Goal: Information Seeking & Learning: Learn about a topic

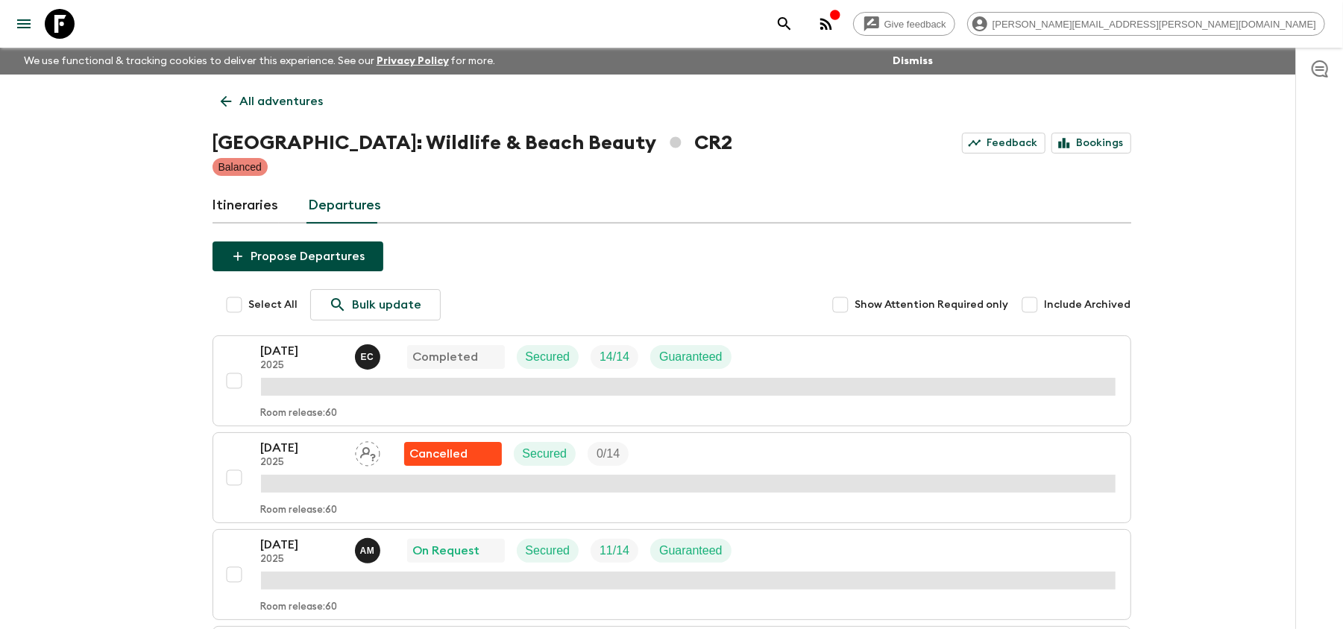
click at [58, 19] on icon at bounding box center [60, 24] width 30 height 30
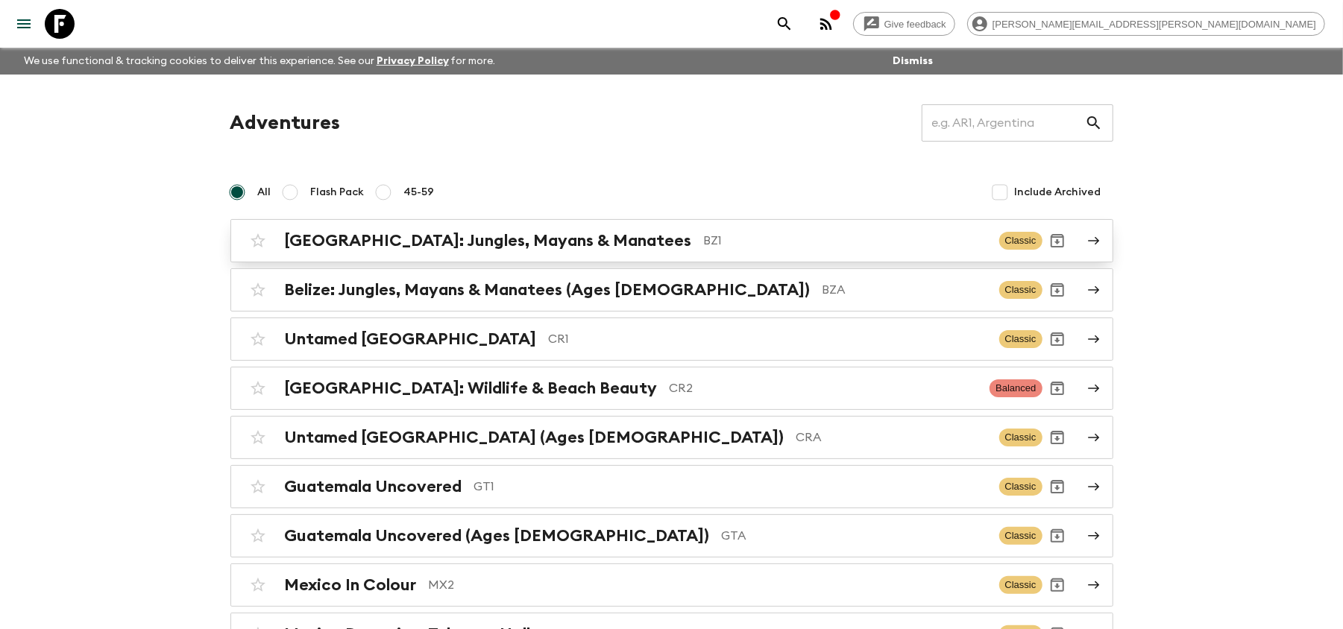
click at [576, 233] on div "[GEOGRAPHIC_DATA]: Jungles, Mayans & Manatees BZ1" at bounding box center [636, 240] width 702 height 19
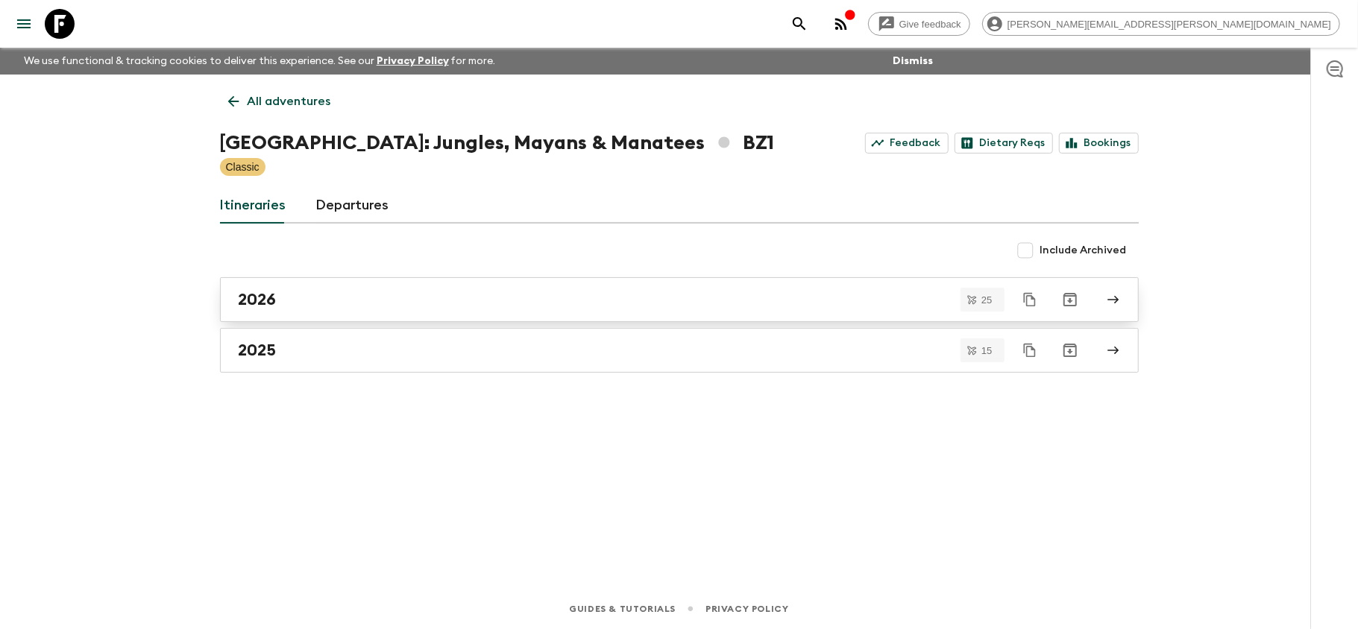
click at [455, 314] on link "2026" at bounding box center [679, 299] width 919 height 45
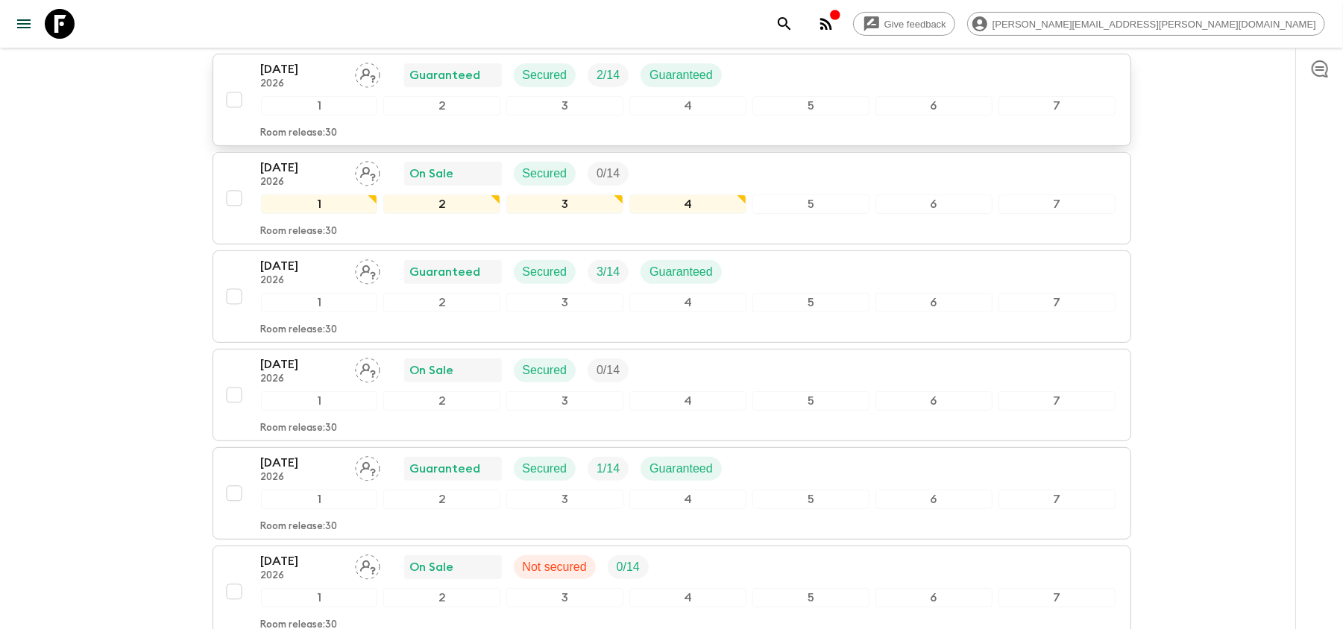
scroll to position [298, 0]
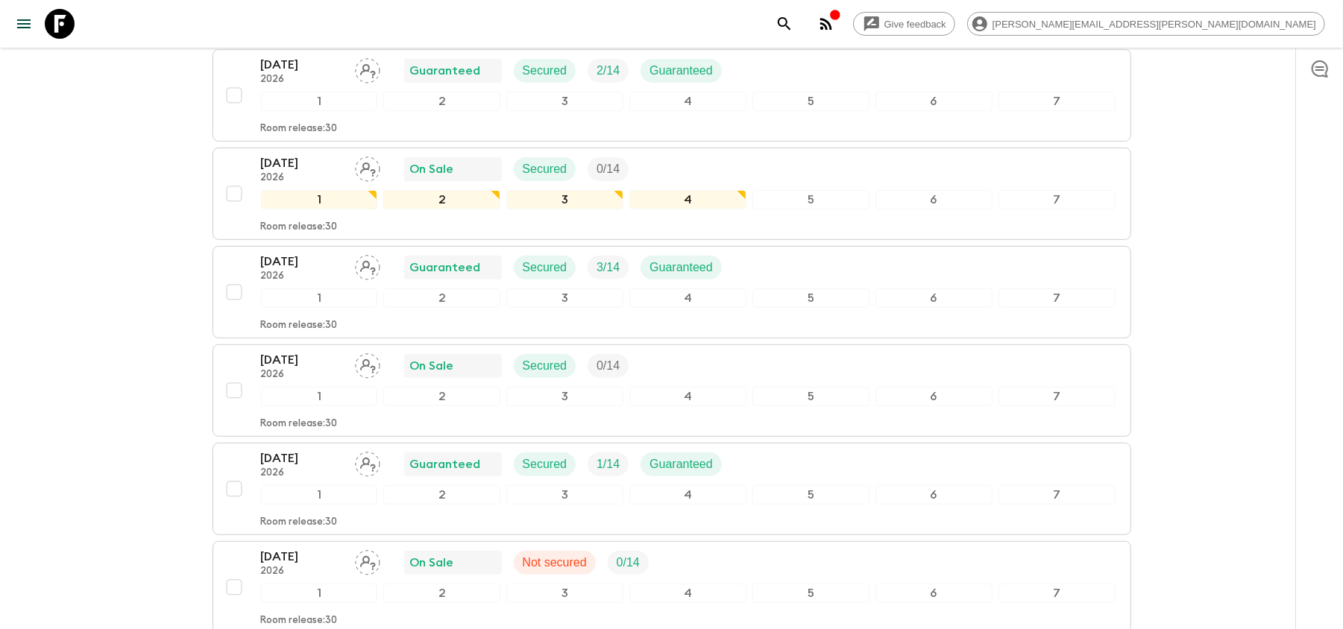
click at [69, 16] on icon at bounding box center [60, 24] width 30 height 30
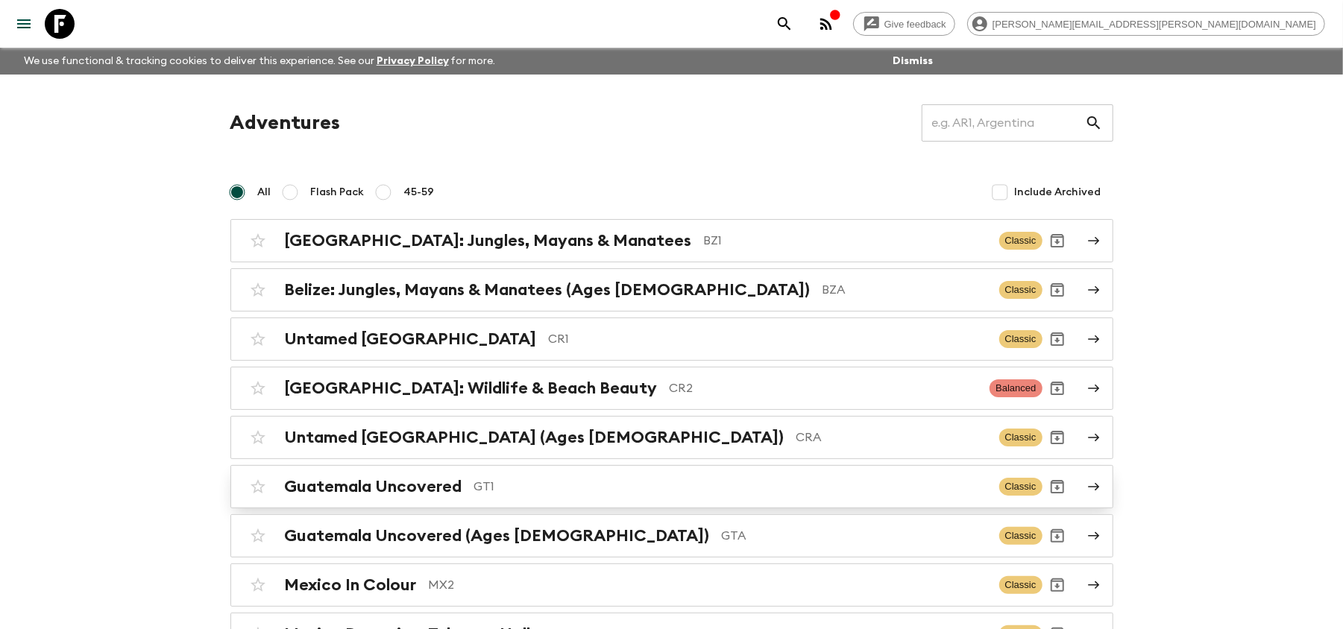
scroll to position [113, 0]
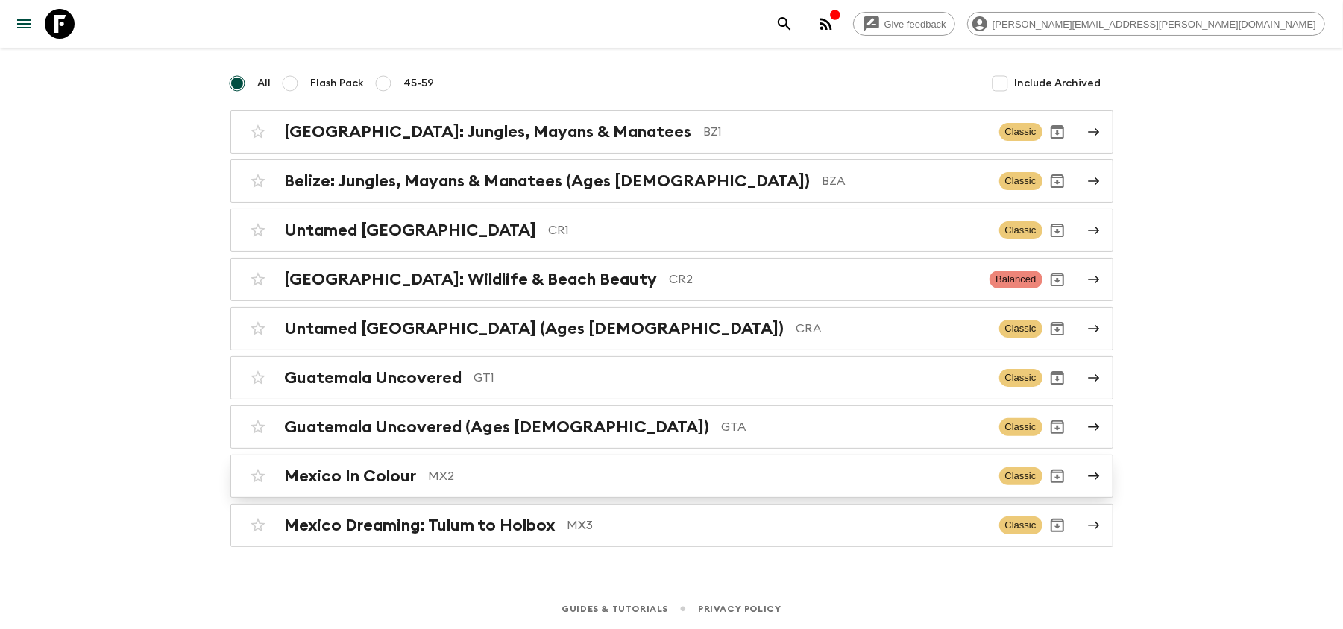
click at [503, 475] on p "MX2" at bounding box center [708, 476] width 558 height 18
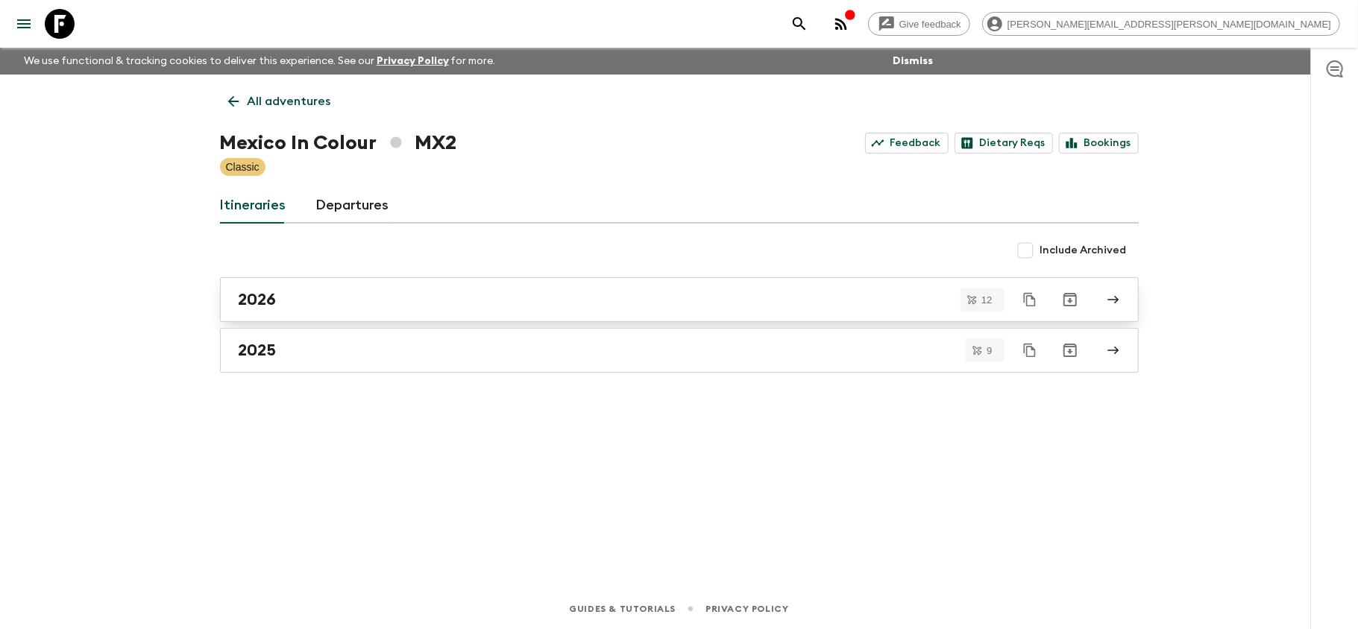
click at [397, 305] on div "2026" at bounding box center [665, 299] width 853 height 19
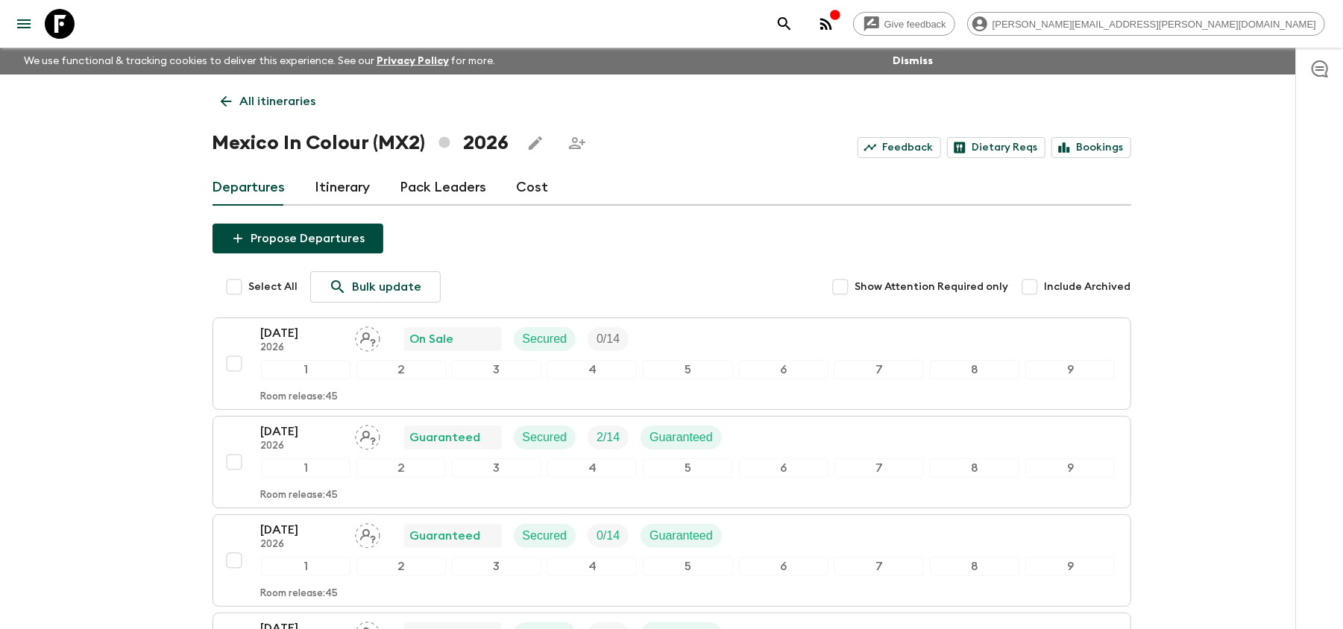
click at [66, 13] on icon at bounding box center [60, 24] width 30 height 30
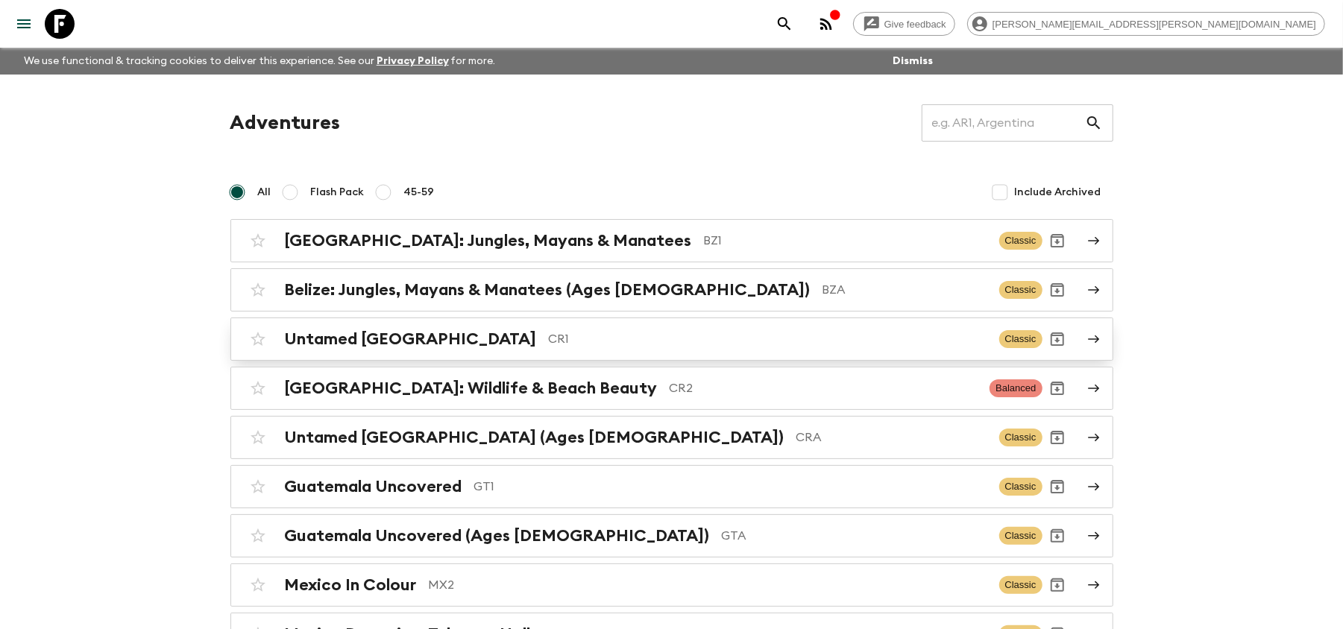
click at [693, 337] on p "CR1" at bounding box center [768, 339] width 438 height 18
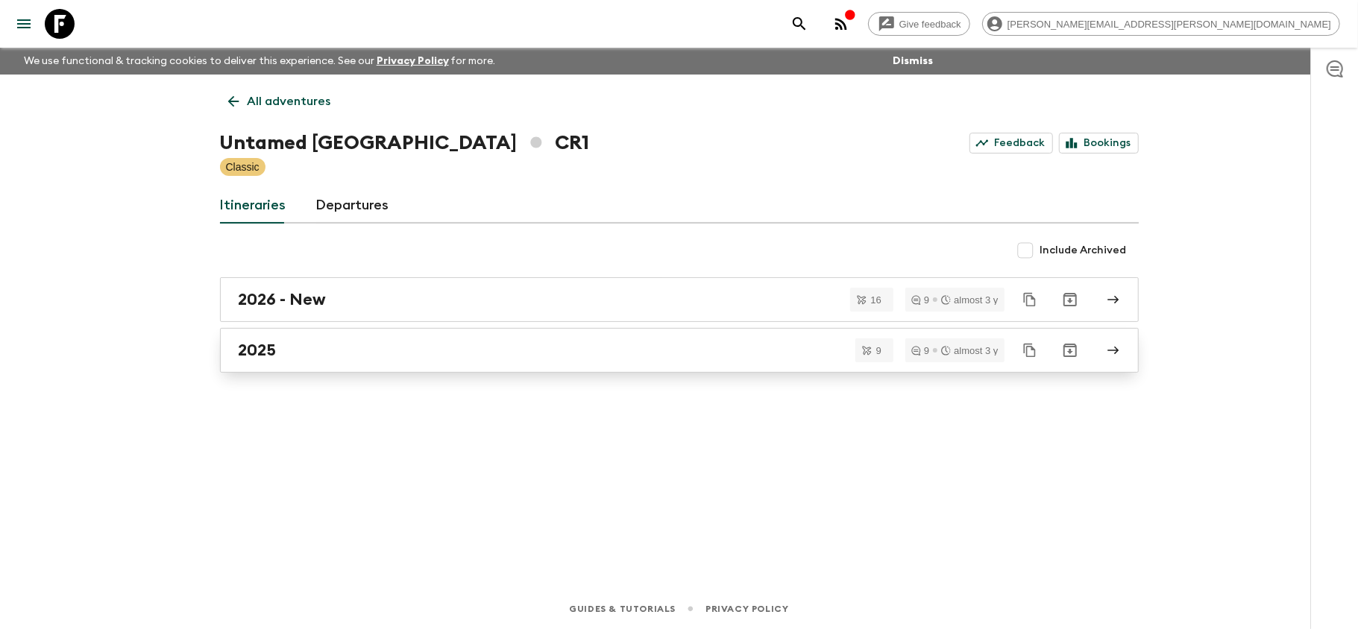
click at [499, 352] on div "2025" at bounding box center [665, 350] width 853 height 19
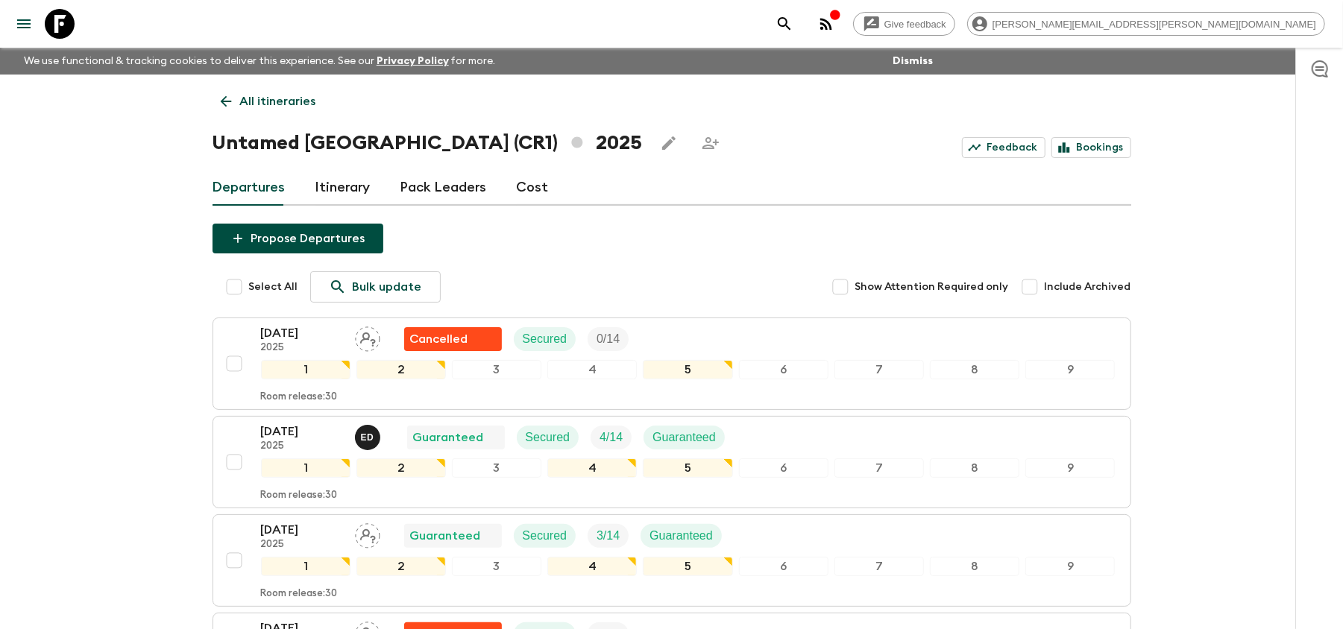
click at [54, 12] on icon at bounding box center [60, 24] width 30 height 30
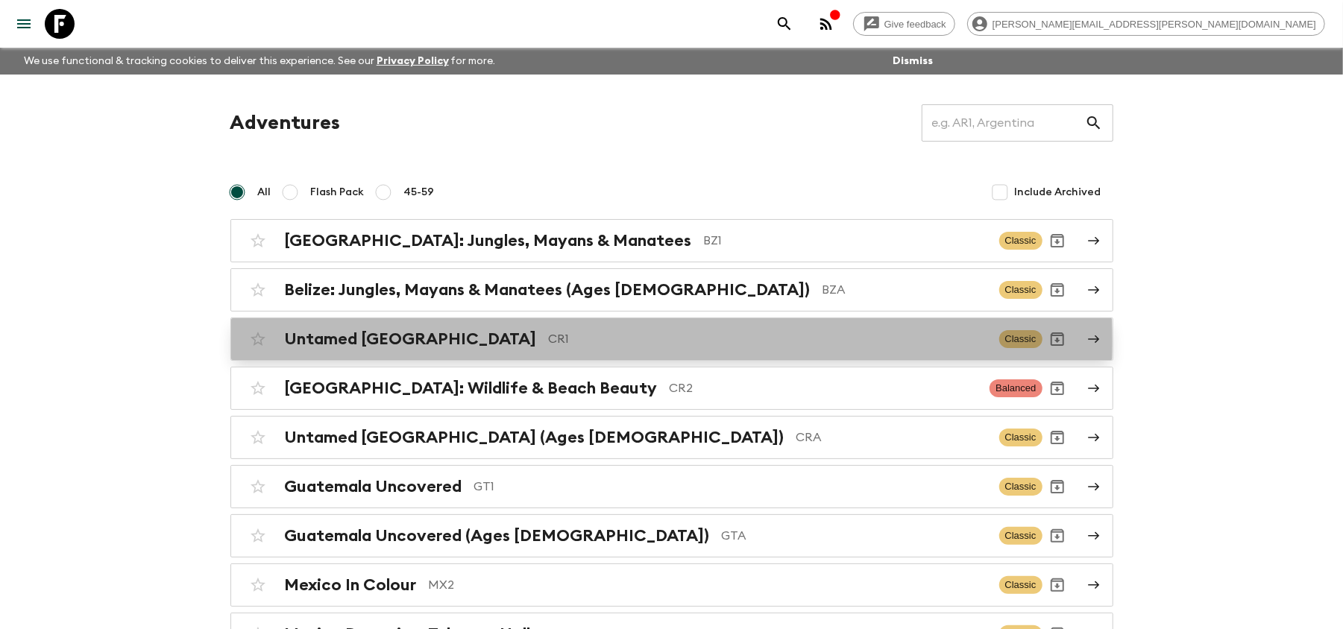
click at [591, 343] on p "CR1" at bounding box center [768, 339] width 438 height 18
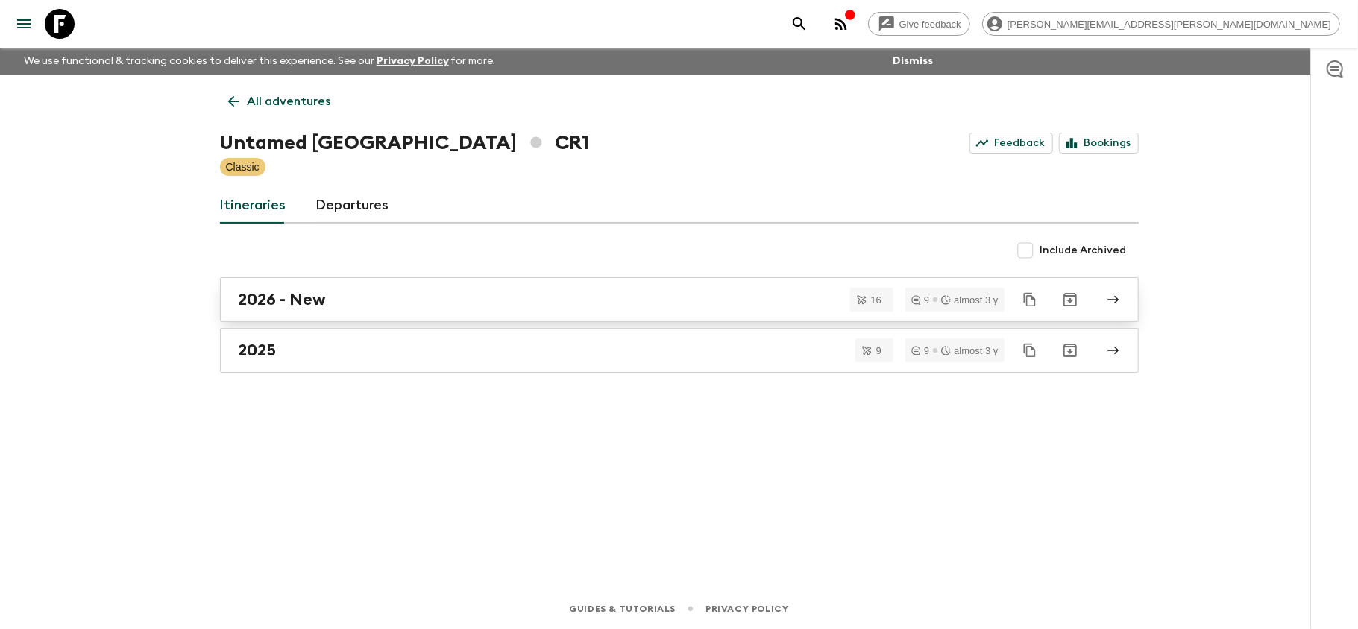
click at [433, 314] on link "2026 - New" at bounding box center [679, 299] width 919 height 45
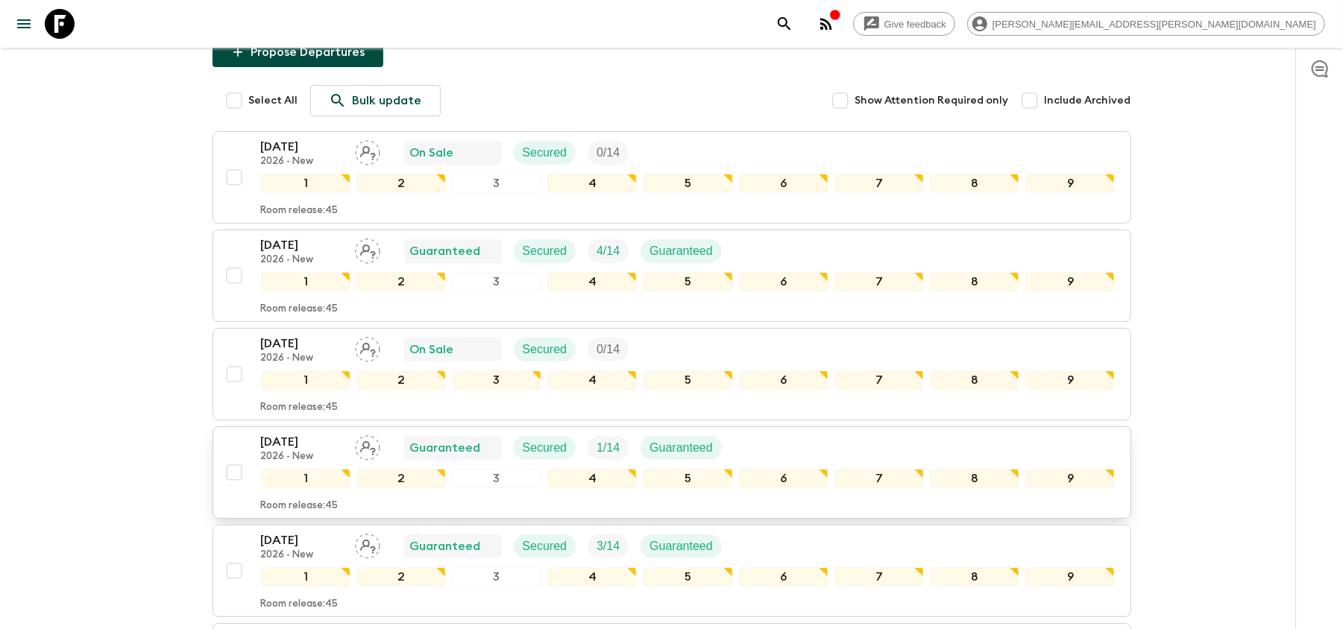
scroll to position [198, 0]
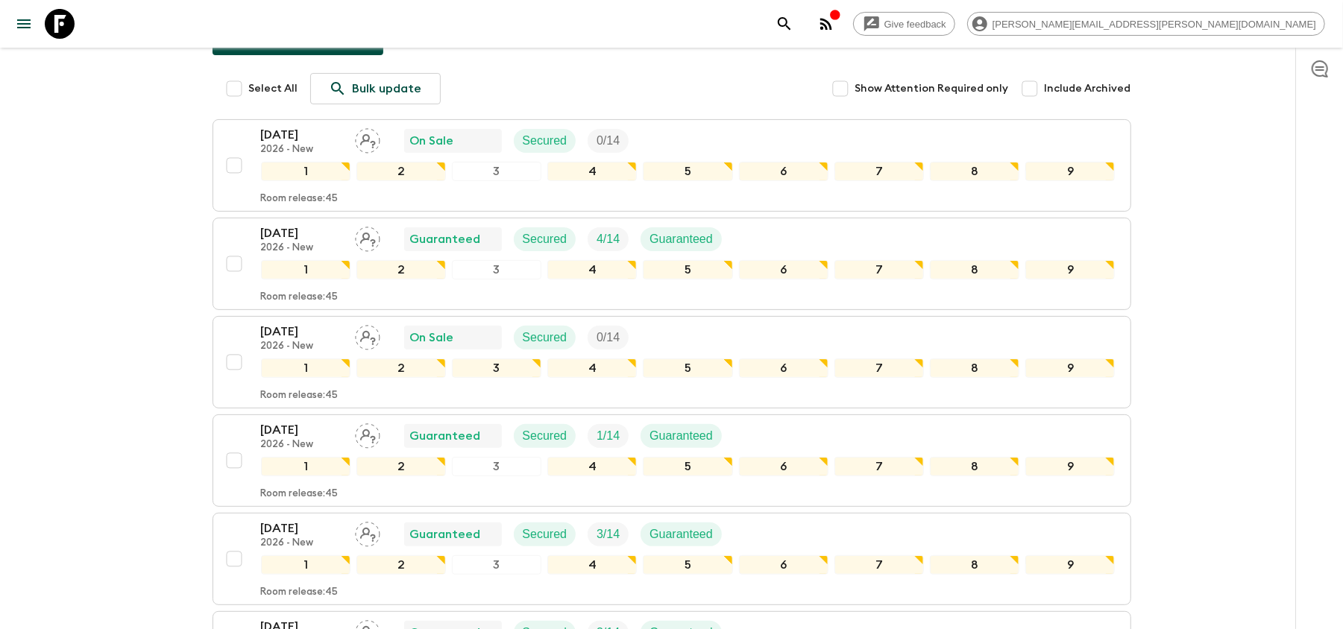
click at [72, 13] on icon at bounding box center [60, 24] width 30 height 30
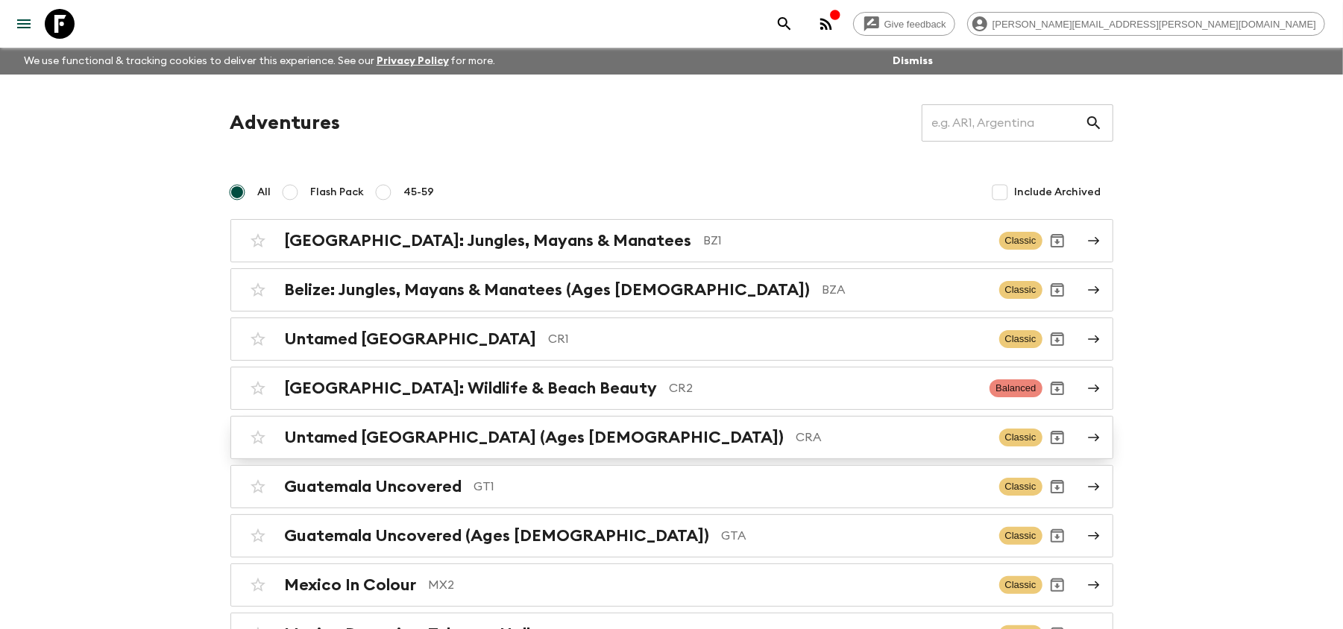
click at [511, 441] on h2 "Untamed [GEOGRAPHIC_DATA] (Ages [DEMOGRAPHIC_DATA])" at bounding box center [535, 437] width 500 height 19
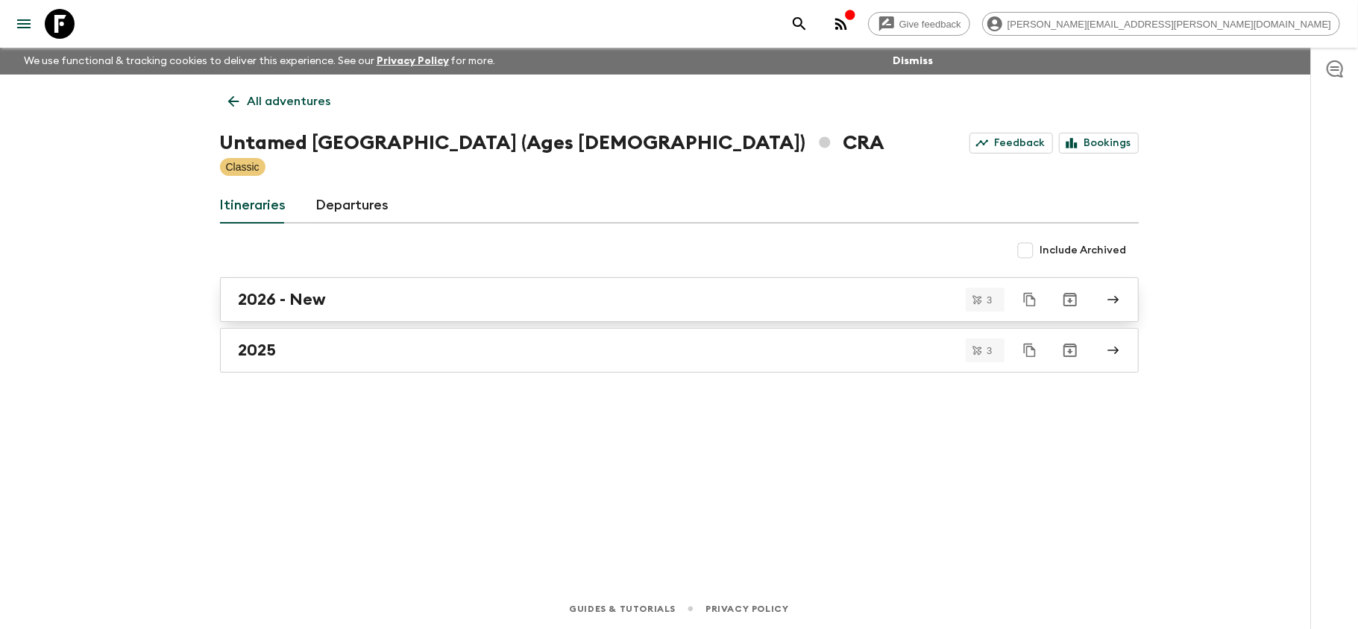
click at [466, 317] on link "2026 - New" at bounding box center [679, 299] width 919 height 45
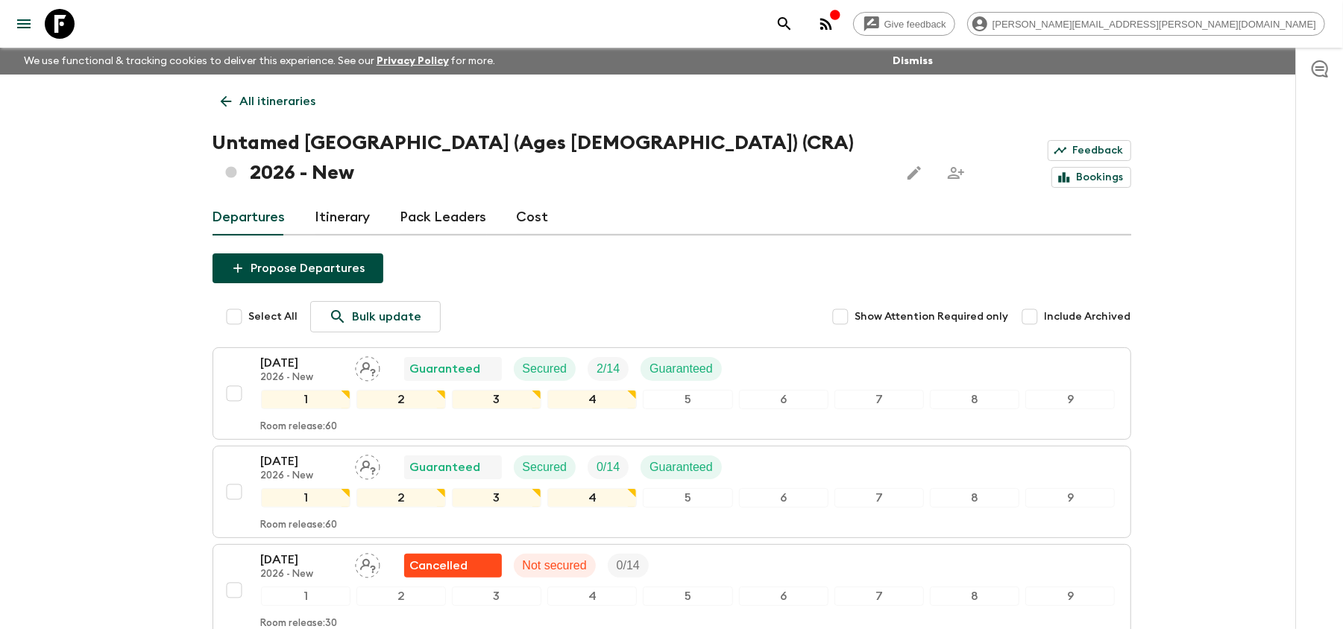
drag, startPoint x: 70, startPoint y: 13, endPoint x: 128, endPoint y: 36, distance: 62.6
click at [70, 13] on icon at bounding box center [60, 24] width 30 height 30
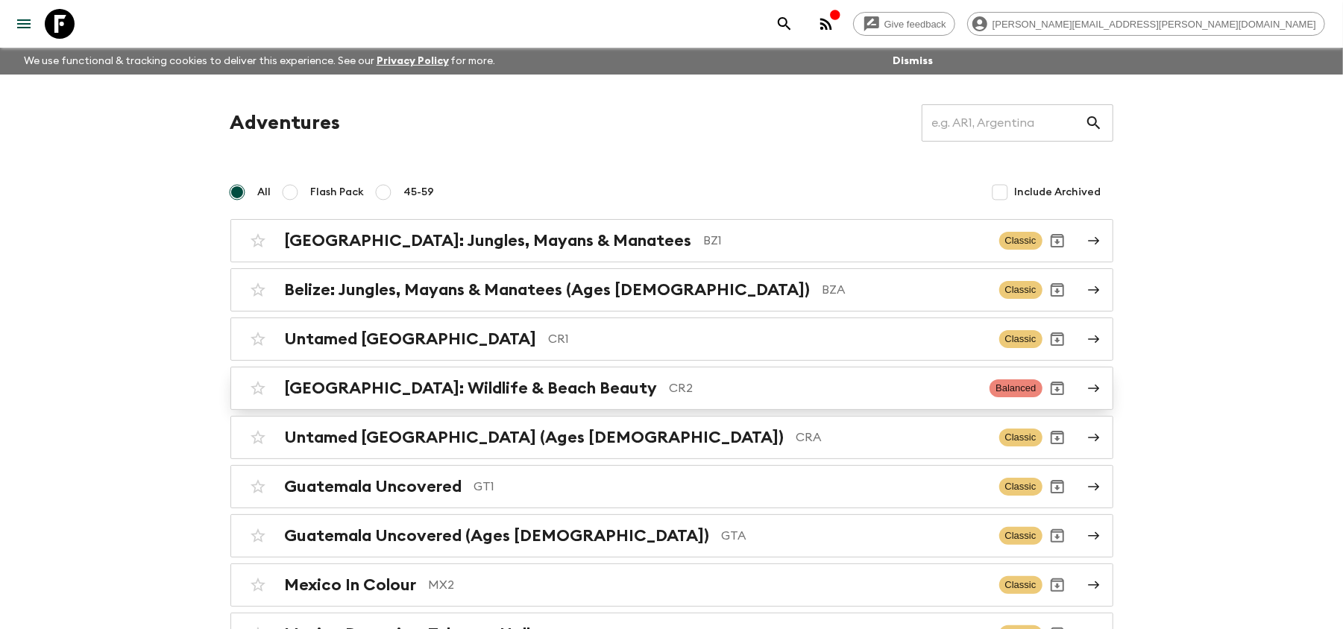
click at [670, 394] on p "CR2" at bounding box center [824, 389] width 309 height 18
